Goal: Information Seeking & Learning: Understand process/instructions

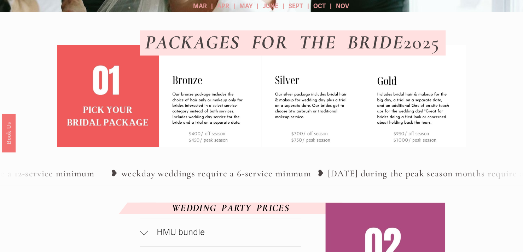
scroll to position [212, 0]
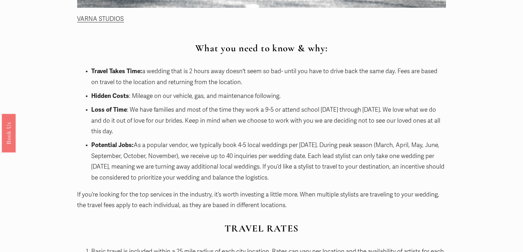
scroll to position [495, 0]
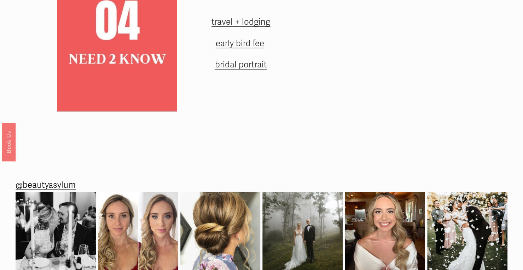
scroll to position [855, 0]
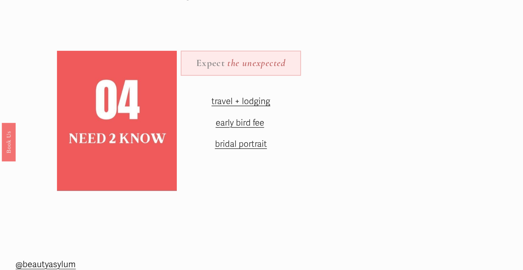
click at [234, 109] on p "travel + lodging" at bounding box center [240, 101] width 79 height 15
click at [235, 107] on span "travel + lodging" at bounding box center [240, 101] width 59 height 11
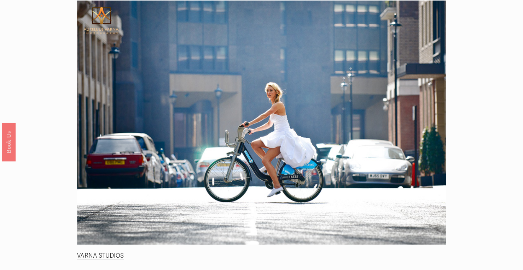
scroll to position [459, 0]
